Goal: Task Accomplishment & Management: Manage account settings

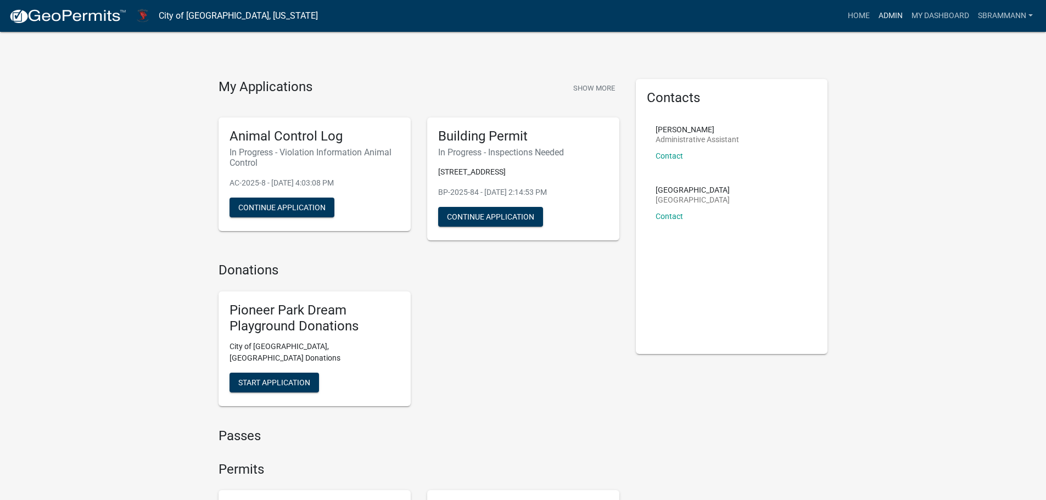
click at [888, 17] on link "Admin" at bounding box center [890, 15] width 33 height 21
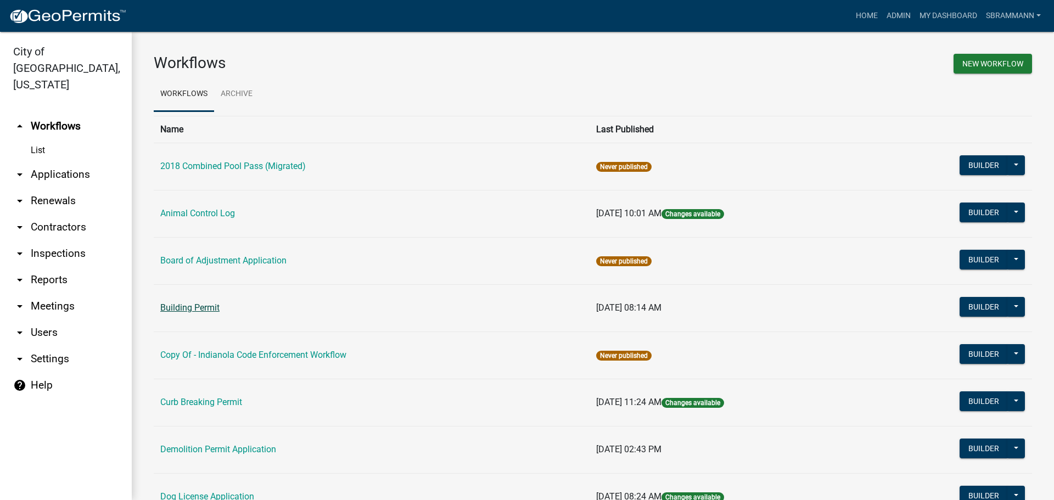
click at [184, 307] on link "Building Permit" at bounding box center [189, 308] width 59 height 10
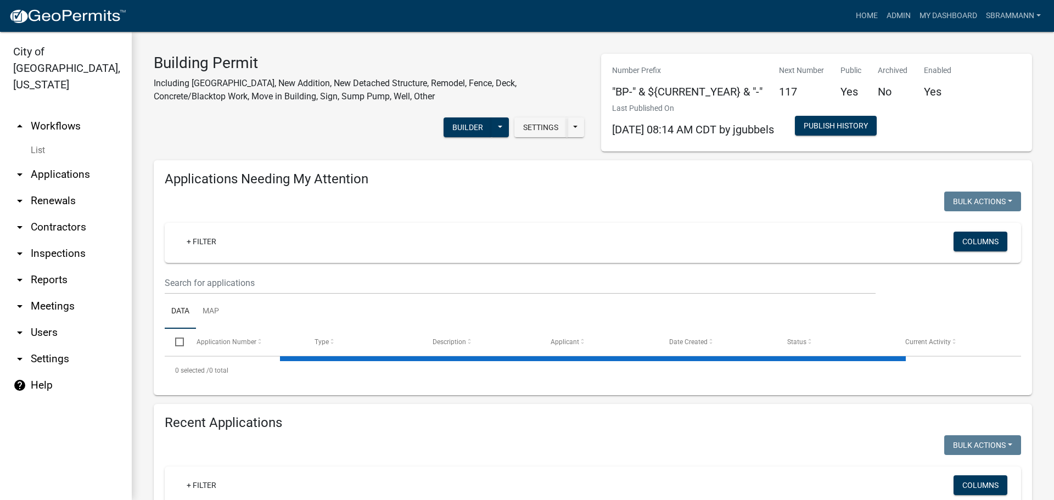
select select "3: 100"
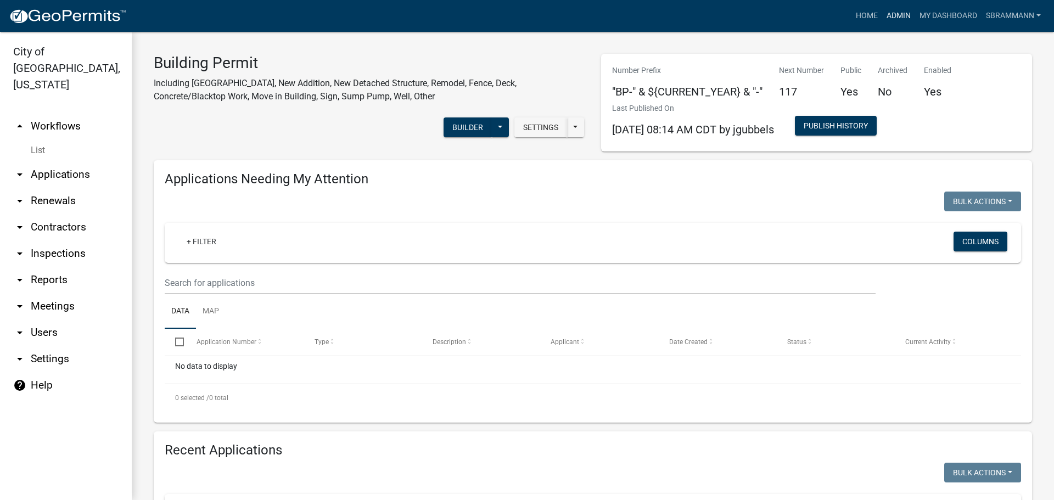
click at [900, 15] on link "Admin" at bounding box center [898, 15] width 33 height 21
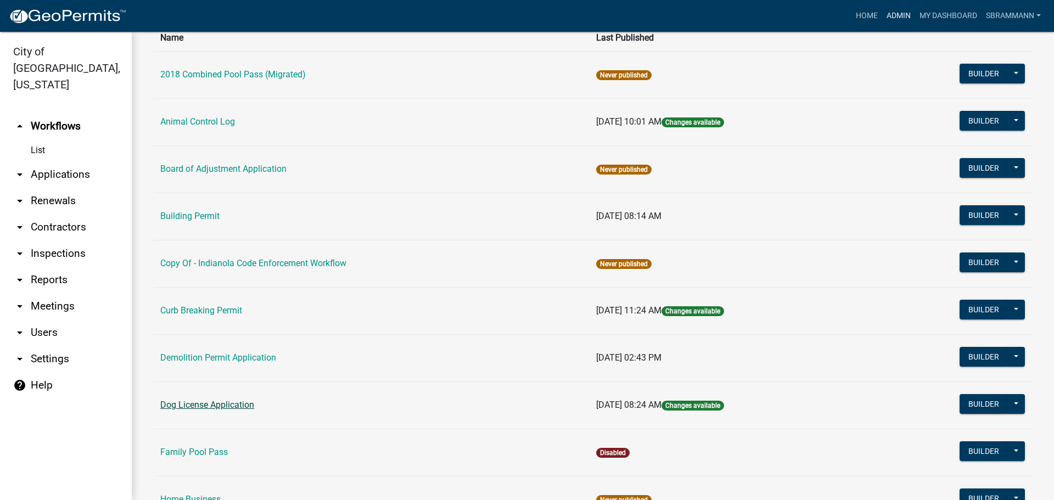
scroll to position [275, 0]
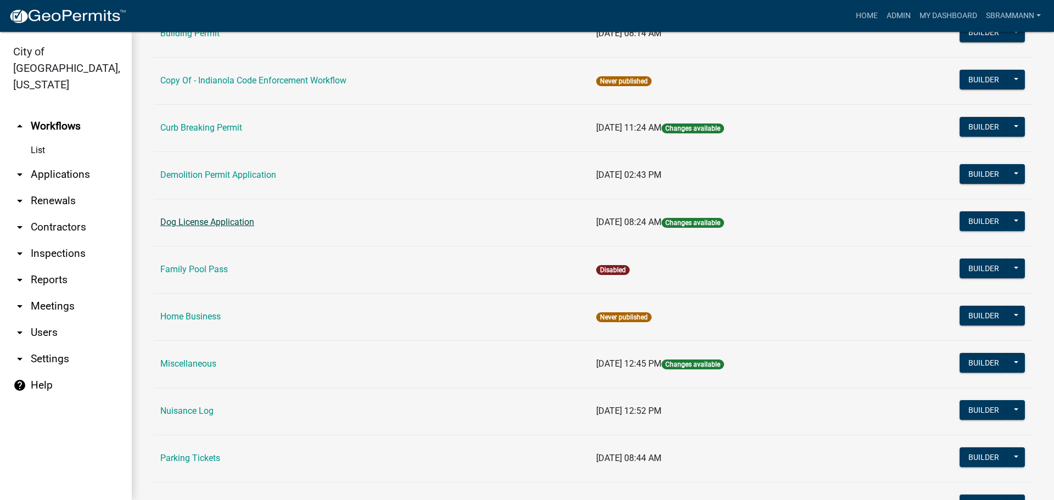
click at [196, 224] on link "Dog License Application" at bounding box center [207, 222] width 94 height 10
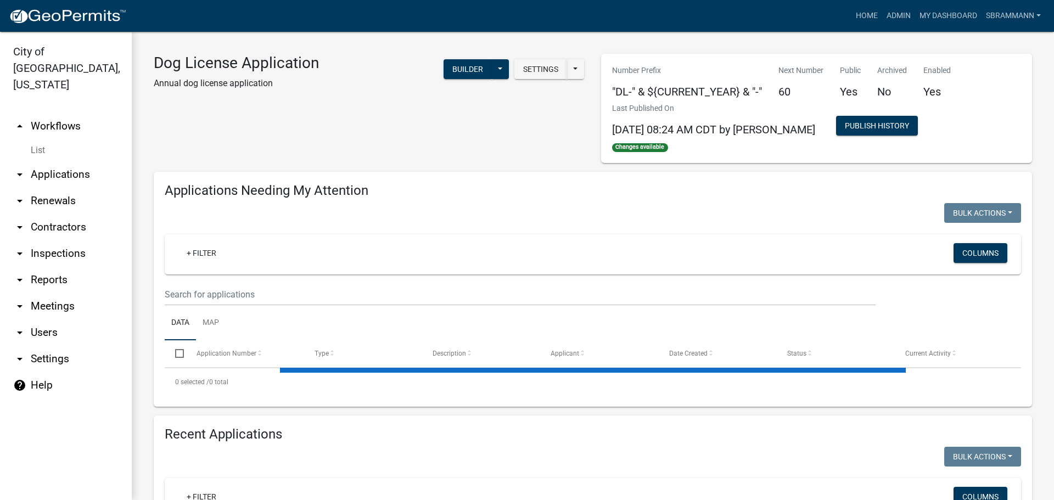
select select "3: 100"
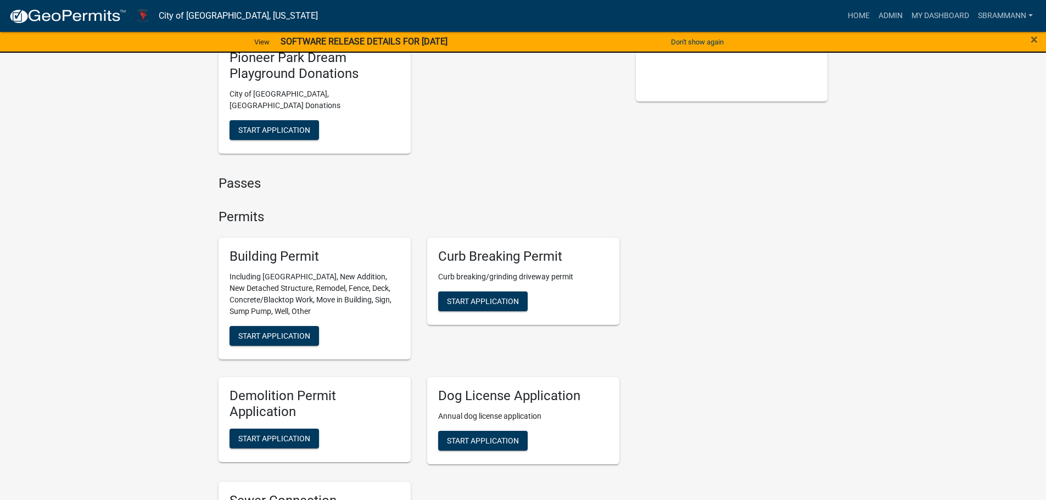
scroll to position [275, 0]
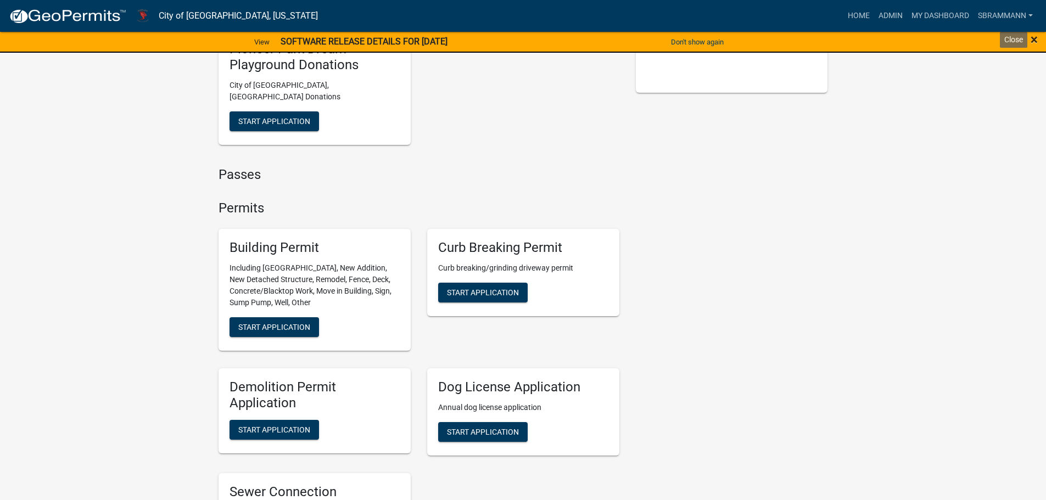
click at [1035, 38] on span "×" at bounding box center [1034, 39] width 7 height 15
